Goal: Find specific page/section: Find specific page/section

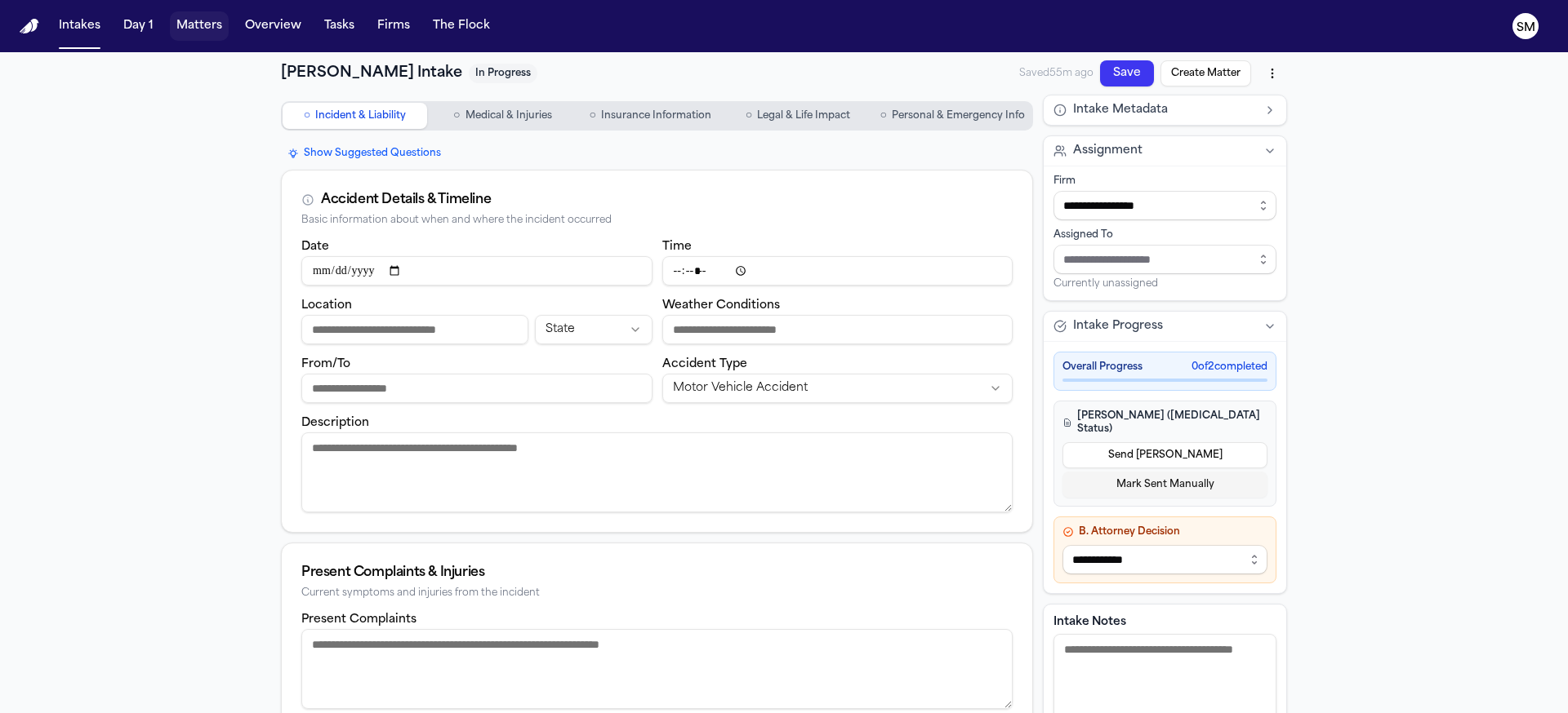
click at [193, 29] on button "Matters" at bounding box center [199, 26] width 59 height 29
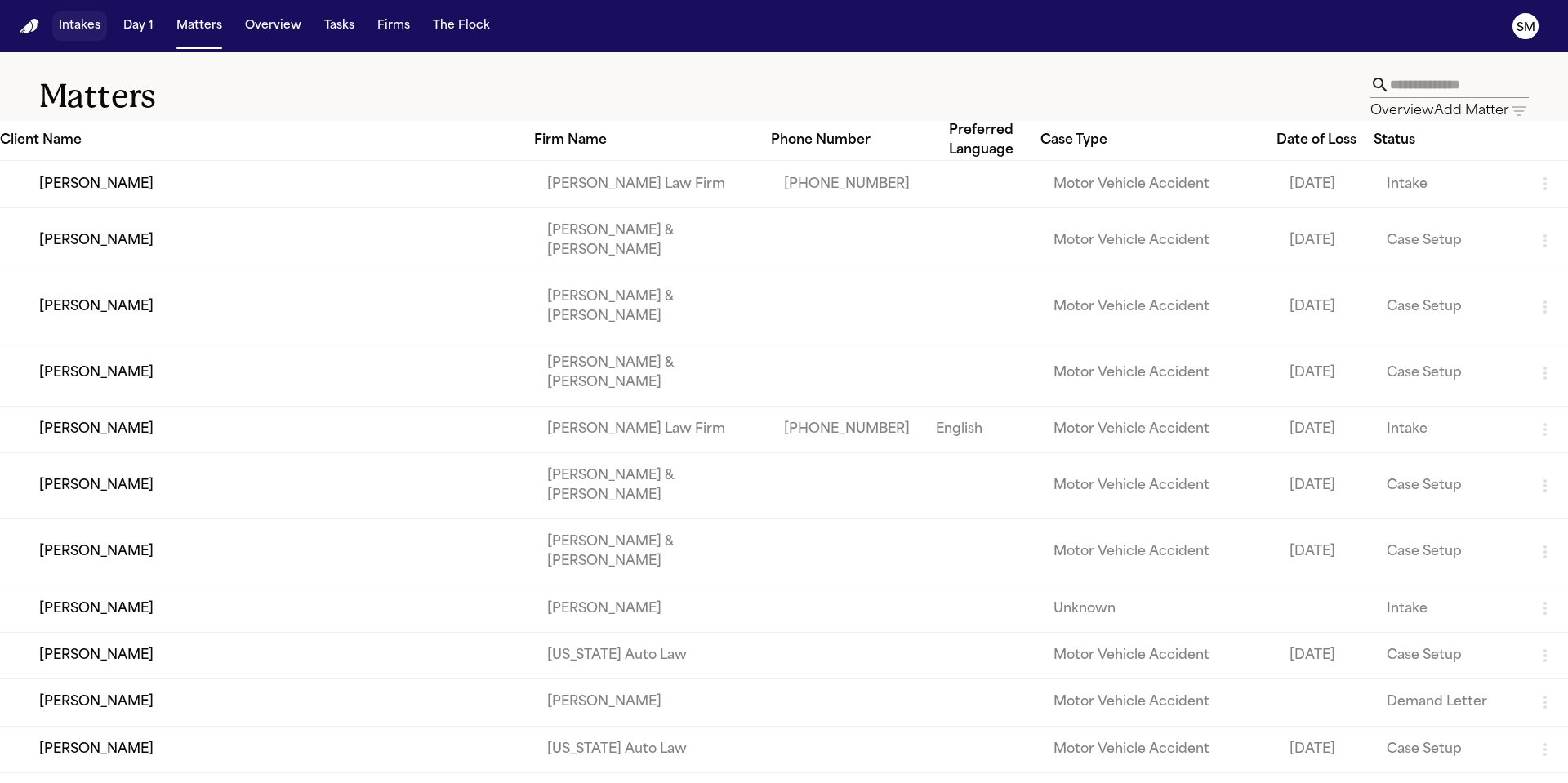
click at [93, 23] on button "Intakes" at bounding box center [79, 26] width 55 height 29
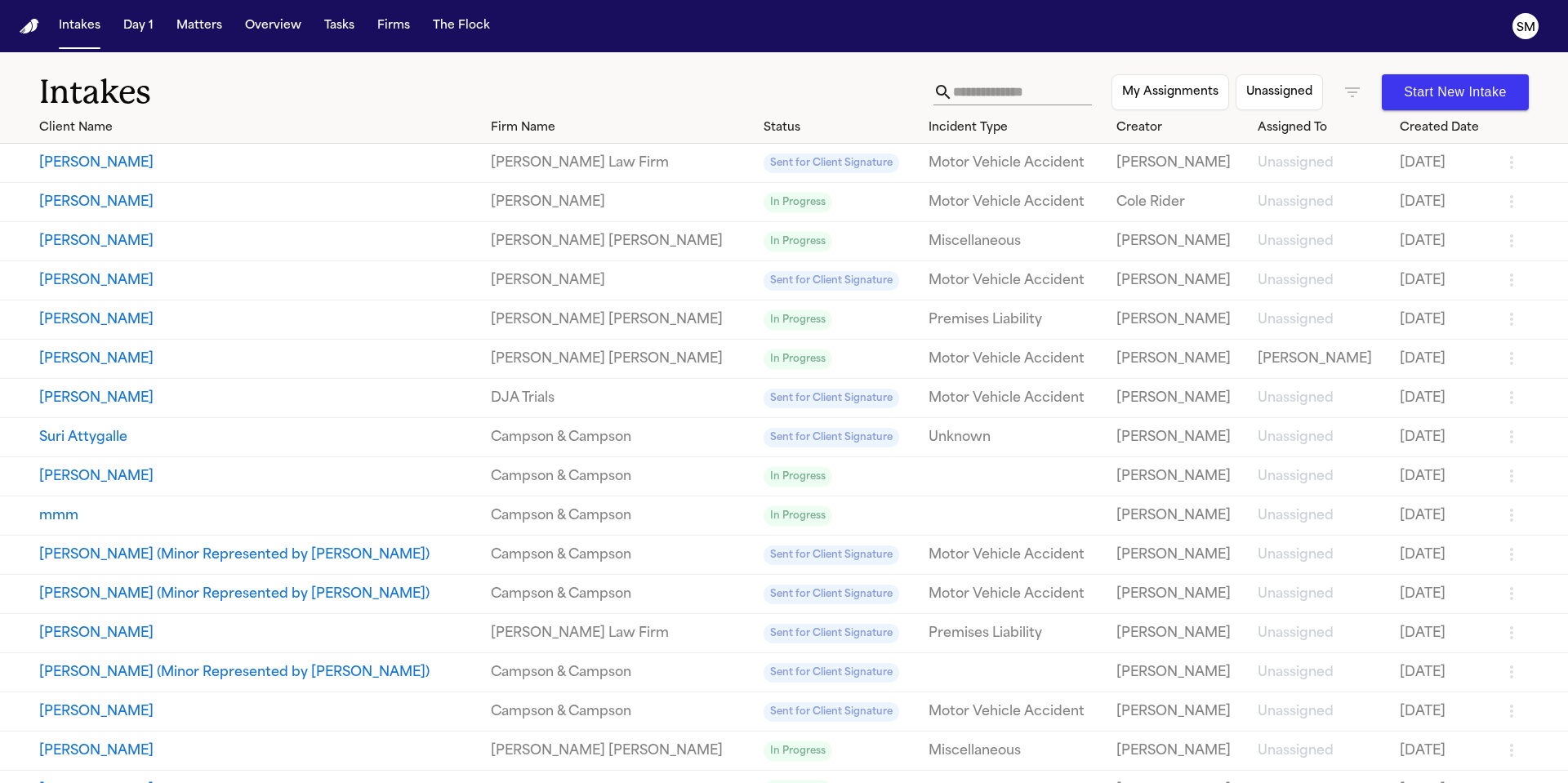
click at [65, 523] on button "mmm" at bounding box center [258, 516] width 438 height 19
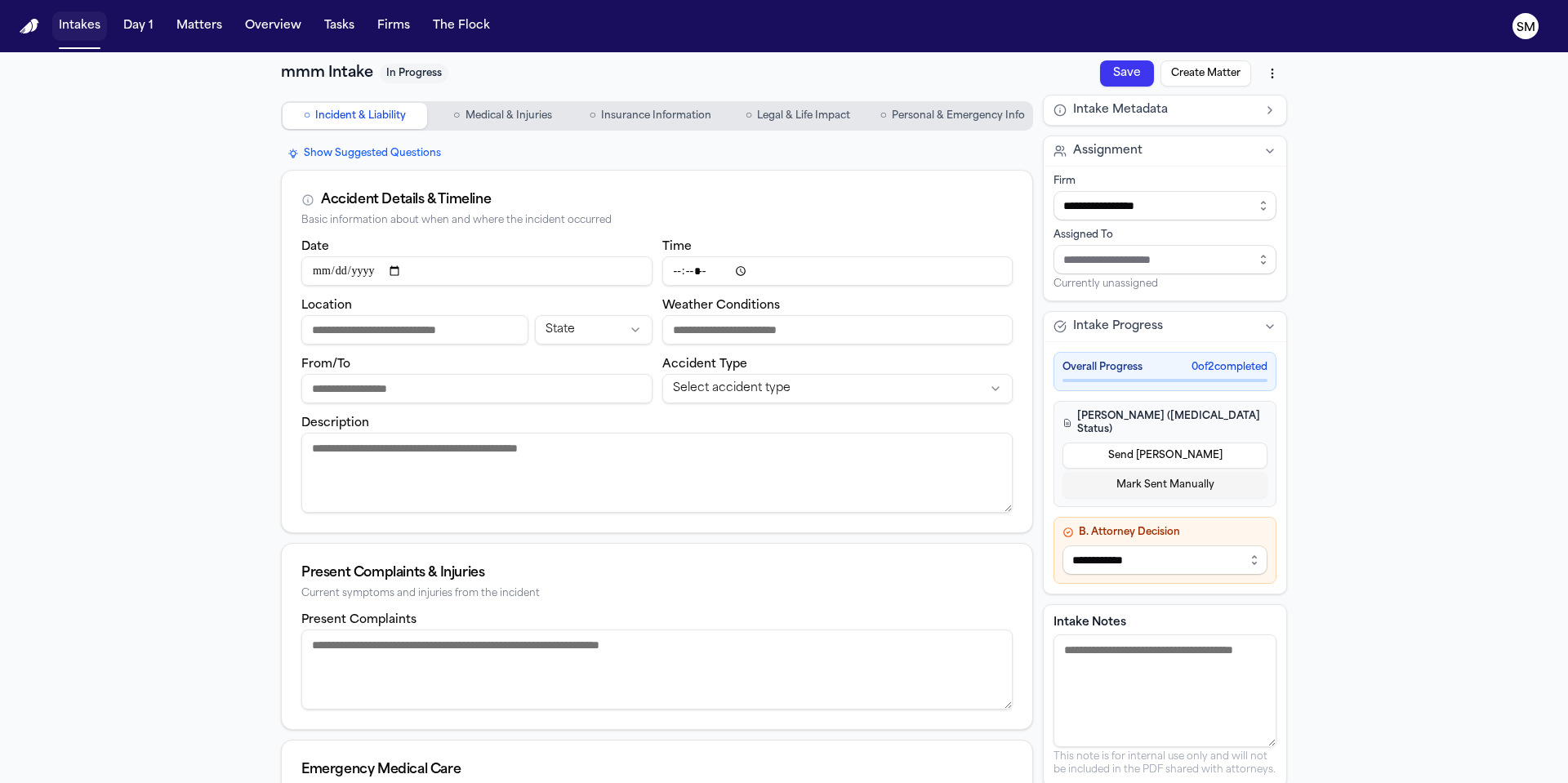
click at [82, 29] on button "Intakes" at bounding box center [79, 26] width 55 height 29
